Goal: Task Accomplishment & Management: Manage account settings

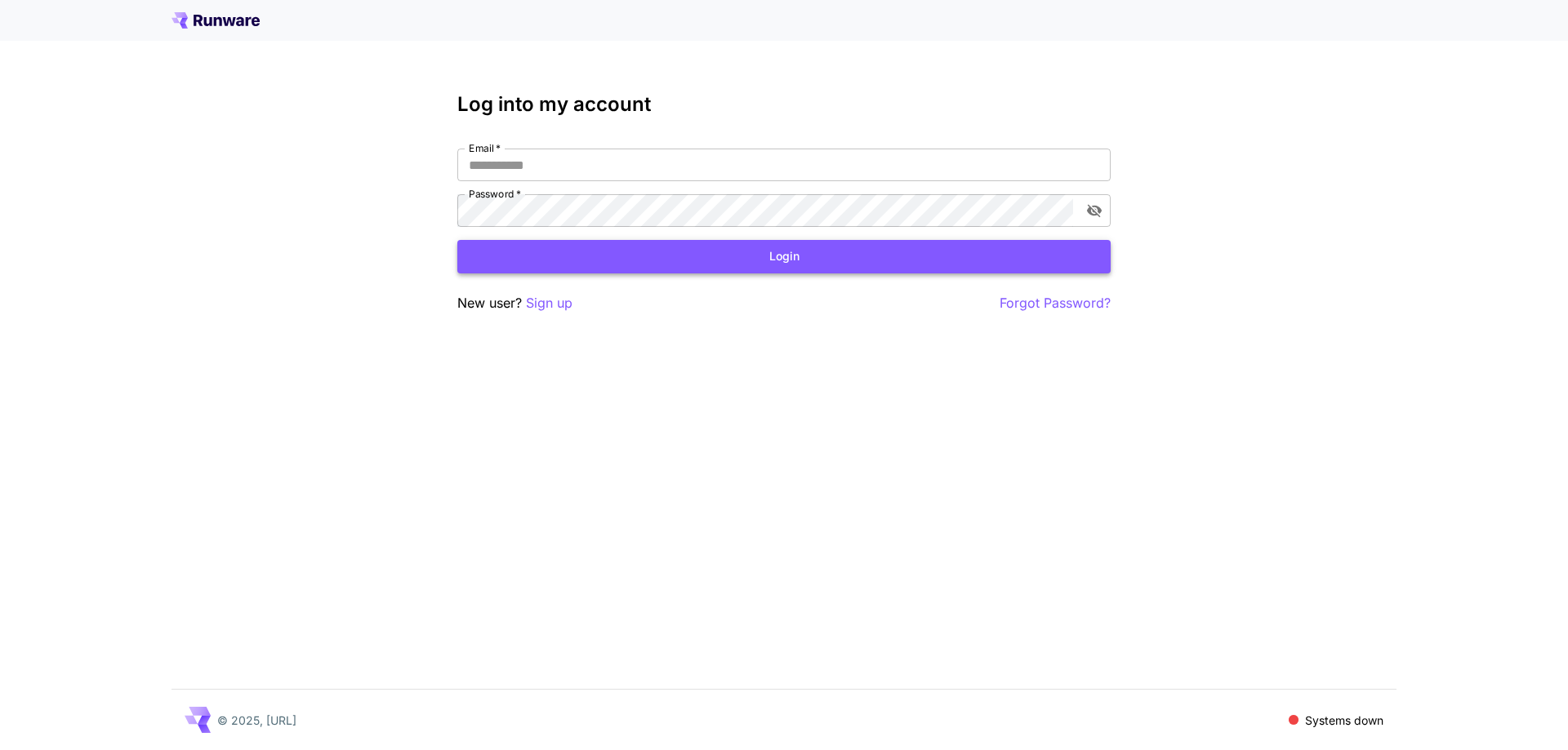
type input "**********"
click at [700, 268] on button "Login" at bounding box center [784, 256] width 653 height 33
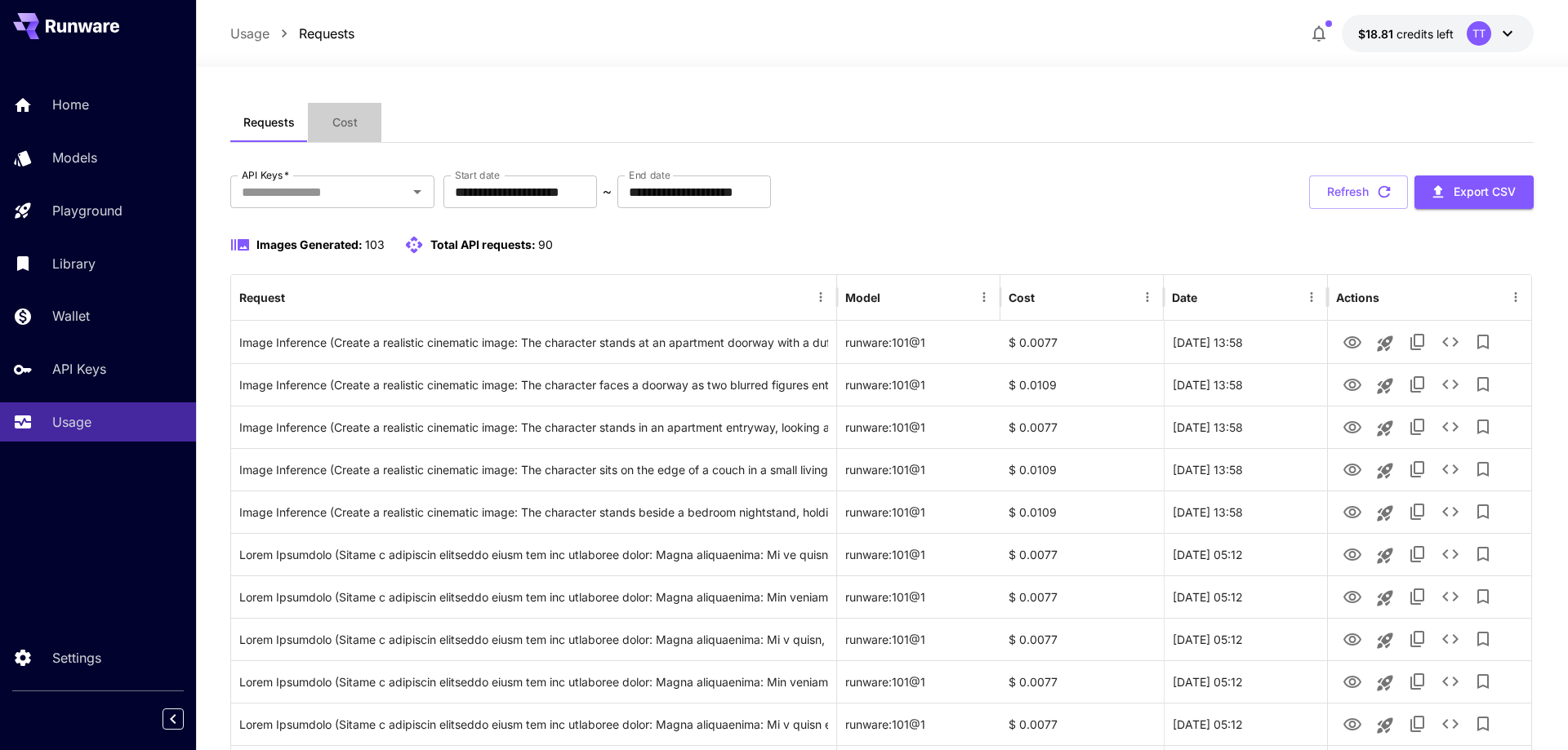
click at [354, 121] on span "Cost" at bounding box center [345, 123] width 25 height 15
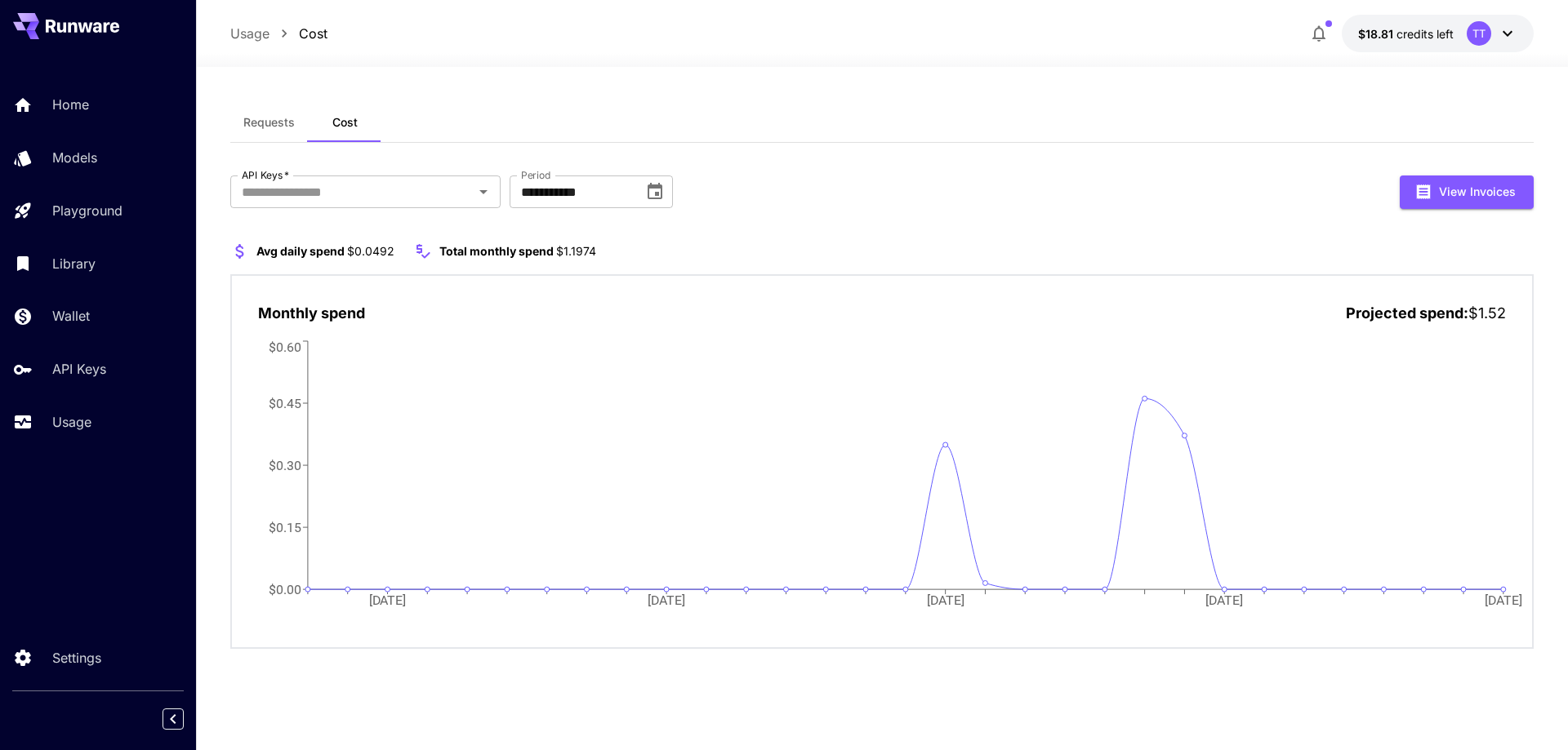
click at [264, 126] on span "Requests" at bounding box center [269, 123] width 51 height 15
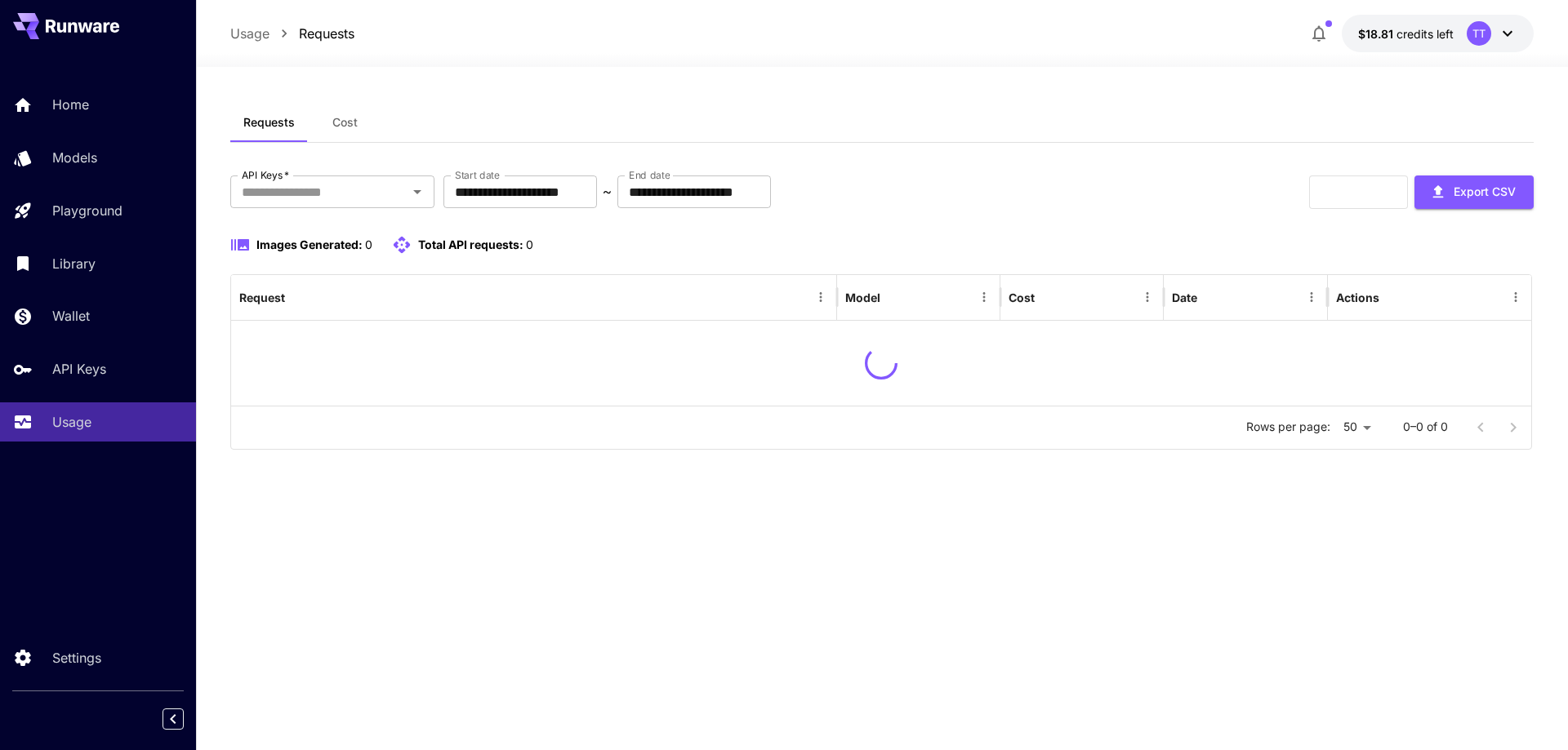
drag, startPoint x: 868, startPoint y: 58, endPoint x: 841, endPoint y: 58, distance: 27.0
click at [841, 58] on div at bounding box center [882, 57] width 1372 height 20
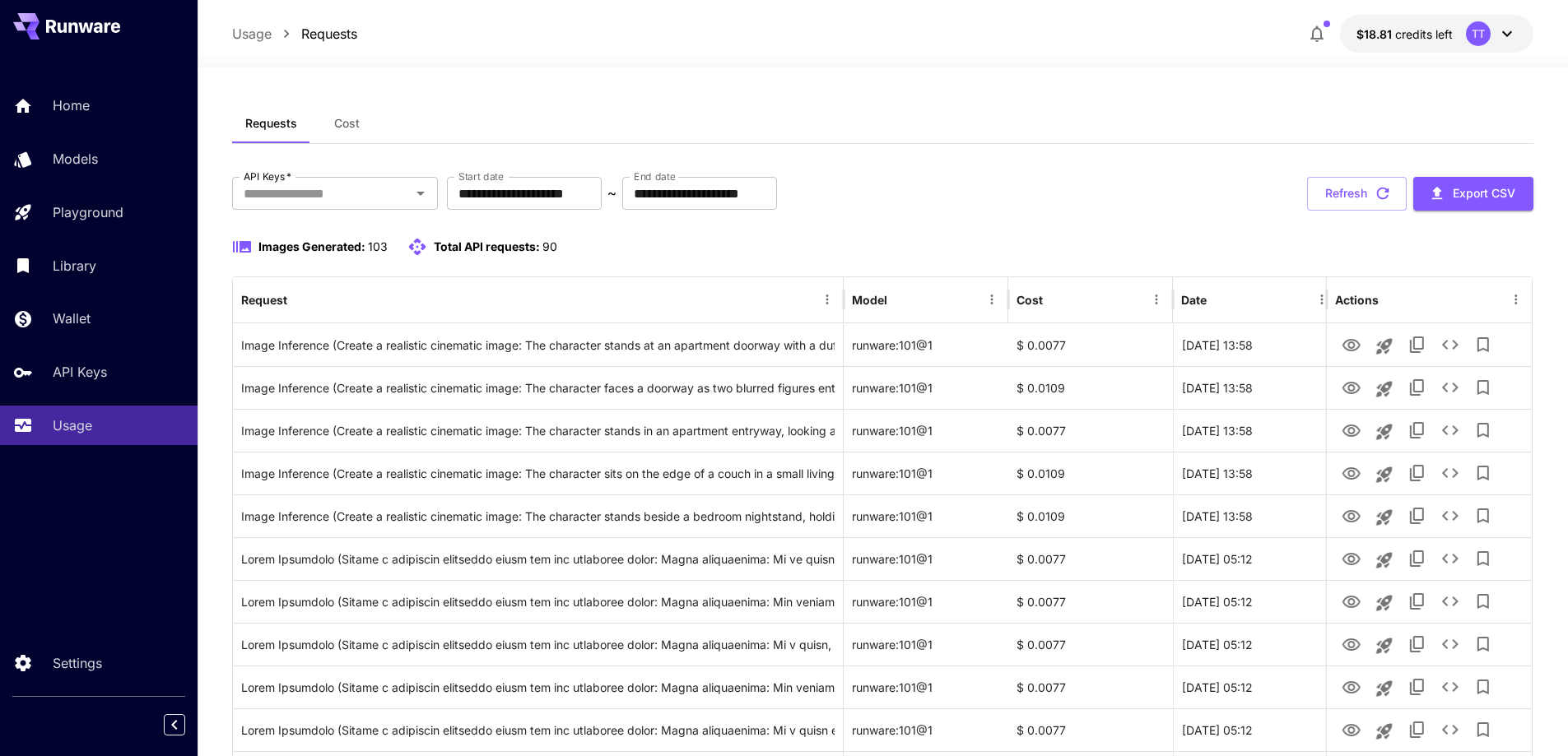
drag, startPoint x: 848, startPoint y: 58, endPoint x: 1077, endPoint y: 60, distance: 229.0
click at [827, 61] on div at bounding box center [883, 57] width 1370 height 20
drag, startPoint x: 1077, startPoint y: 60, endPoint x: 1395, endPoint y: 45, distance: 318.4
click at [1395, 45] on button "$18.81 credits left TT" at bounding box center [1436, 34] width 193 height 38
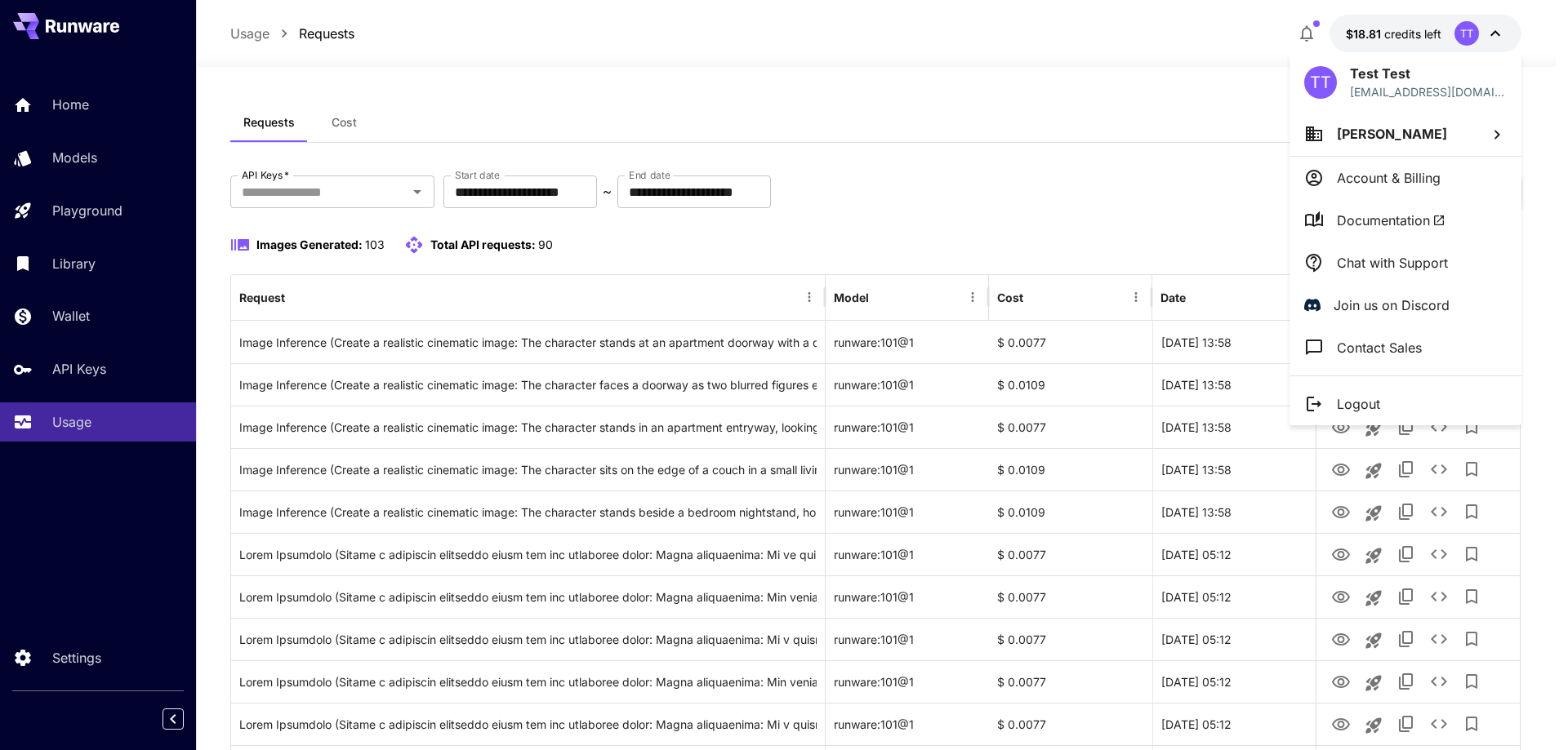
click at [700, 55] on div at bounding box center [784, 375] width 1568 height 750
